Goal: Transaction & Acquisition: Purchase product/service

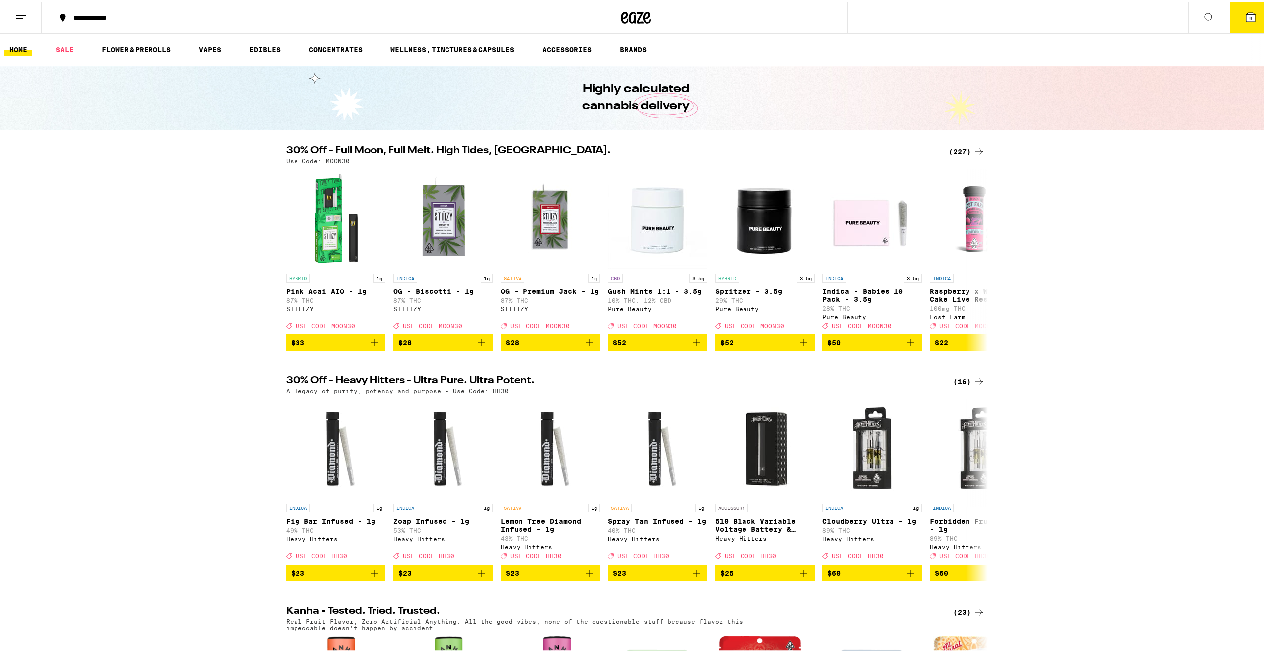
click at [957, 151] on div "(227)" at bounding box center [966, 150] width 37 height 12
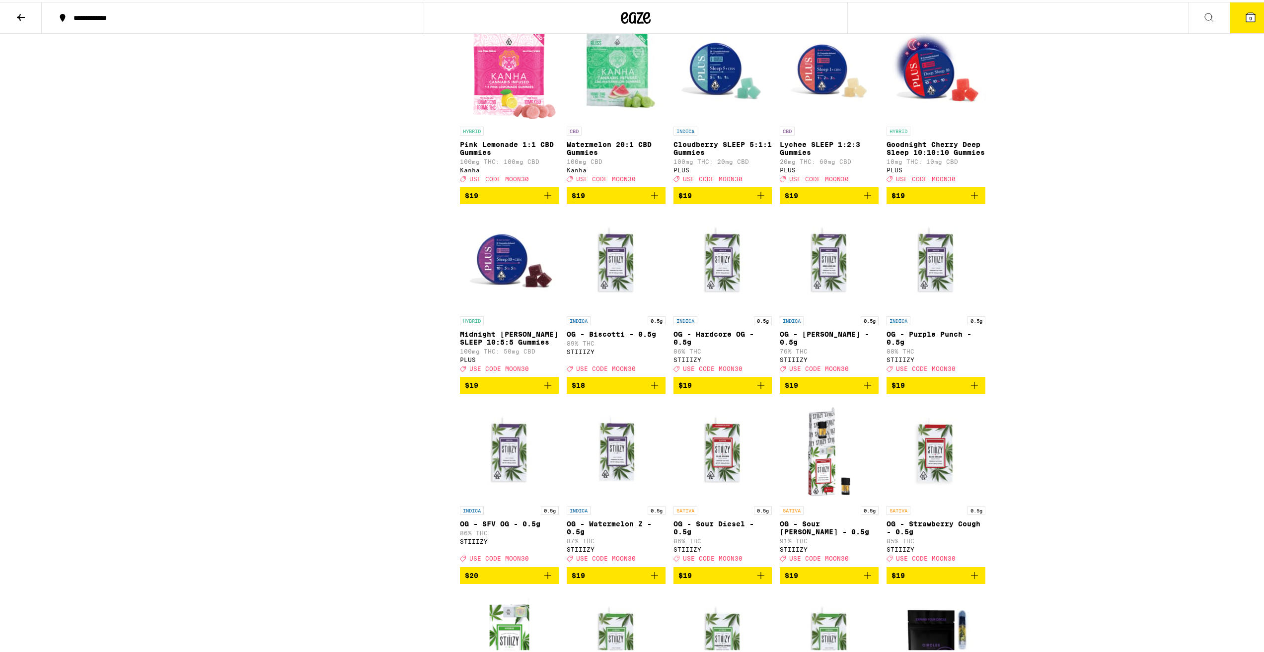
scroll to position [3526, 0]
